Goal: Navigation & Orientation: Find specific page/section

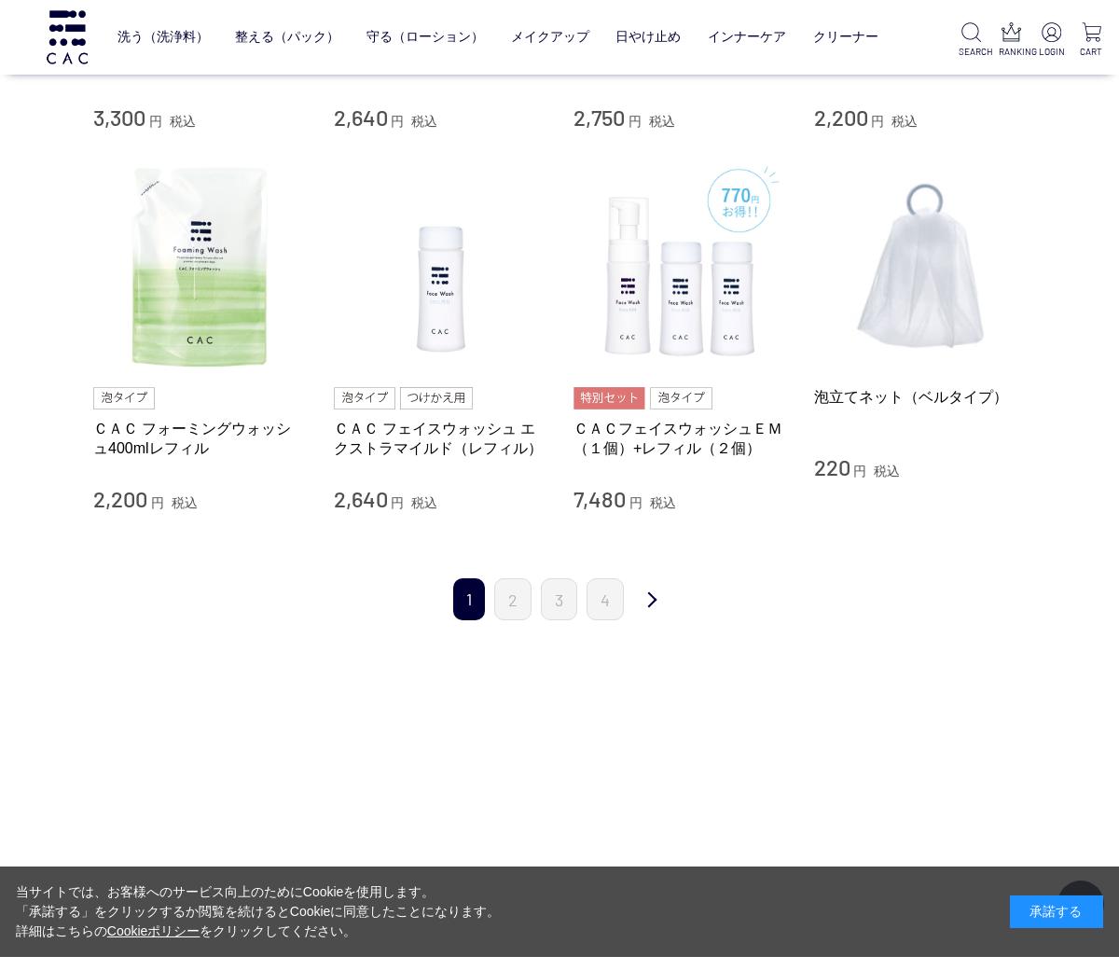
scroll to position [1788, 0]
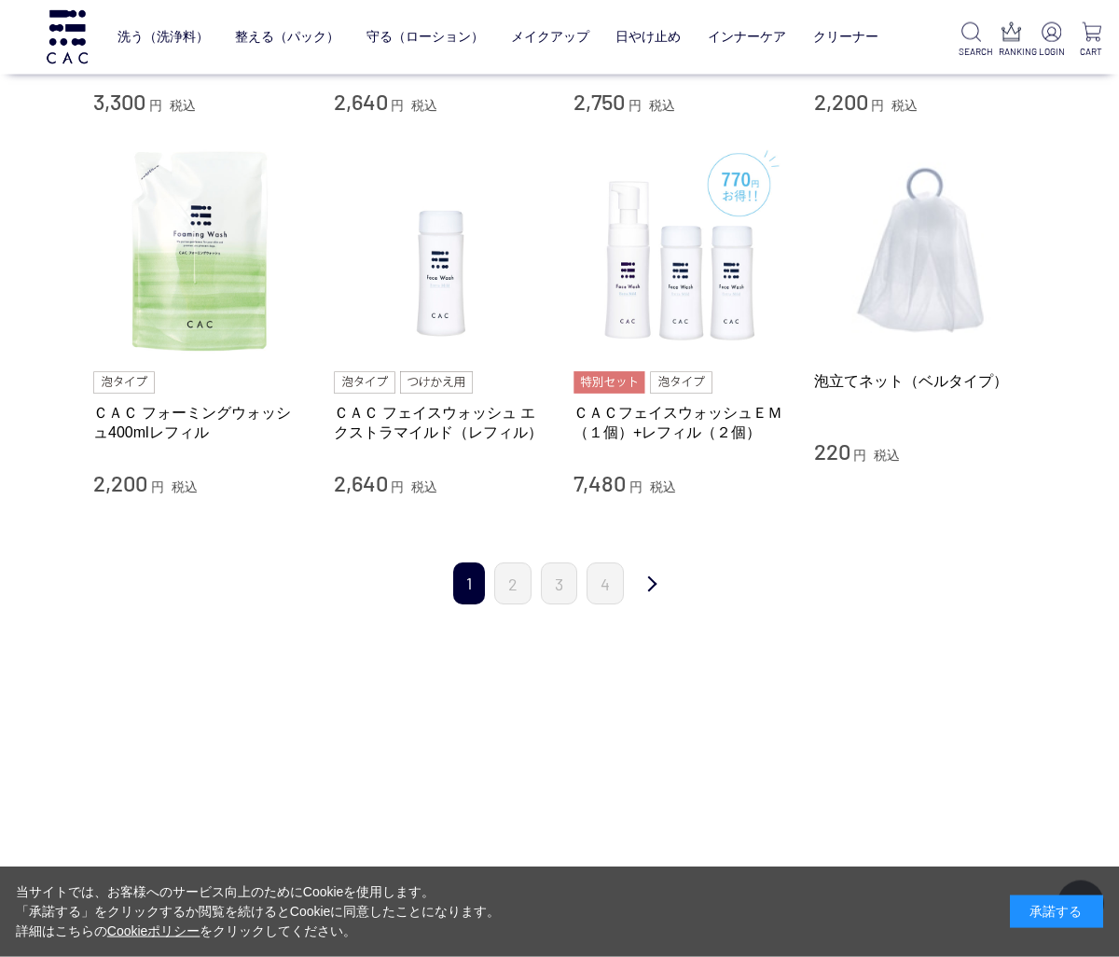
click at [514, 595] on link "2" at bounding box center [512, 584] width 37 height 42
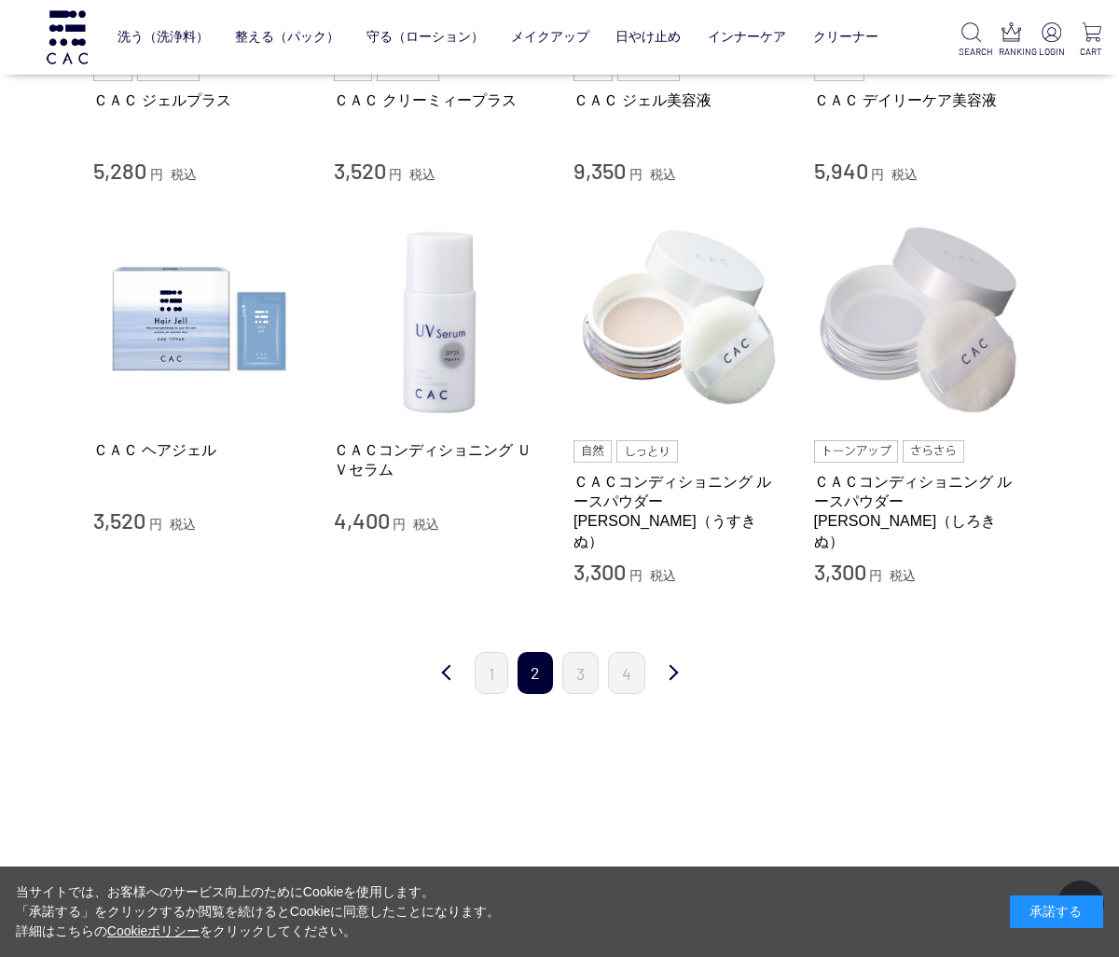
scroll to position [1681, 0]
click at [577, 650] on link "3" at bounding box center [581, 671] width 36 height 42
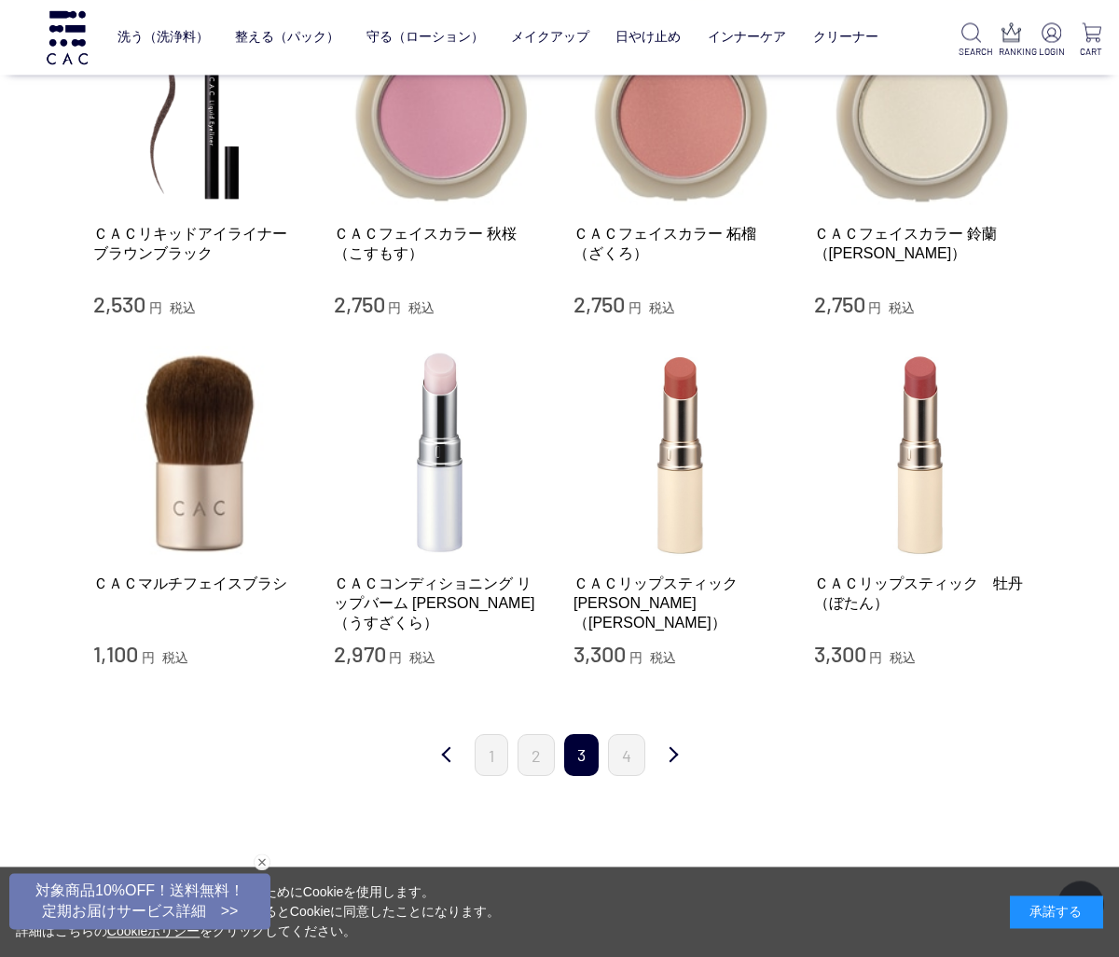
scroll to position [1482, 0]
click at [645, 746] on link "4" at bounding box center [626, 755] width 37 height 42
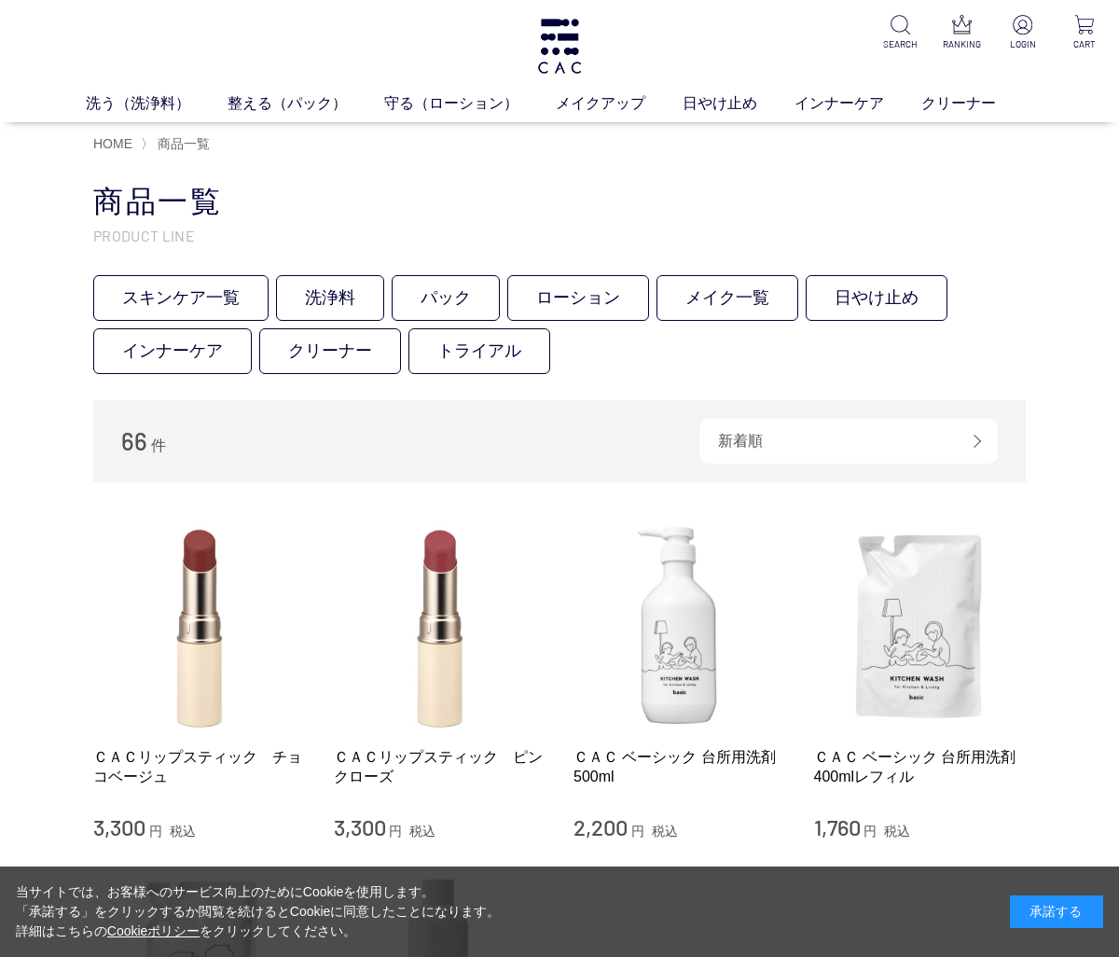
click at [577, 57] on img at bounding box center [559, 46] width 49 height 55
